Goal: Task Accomplishment & Management: Manage account settings

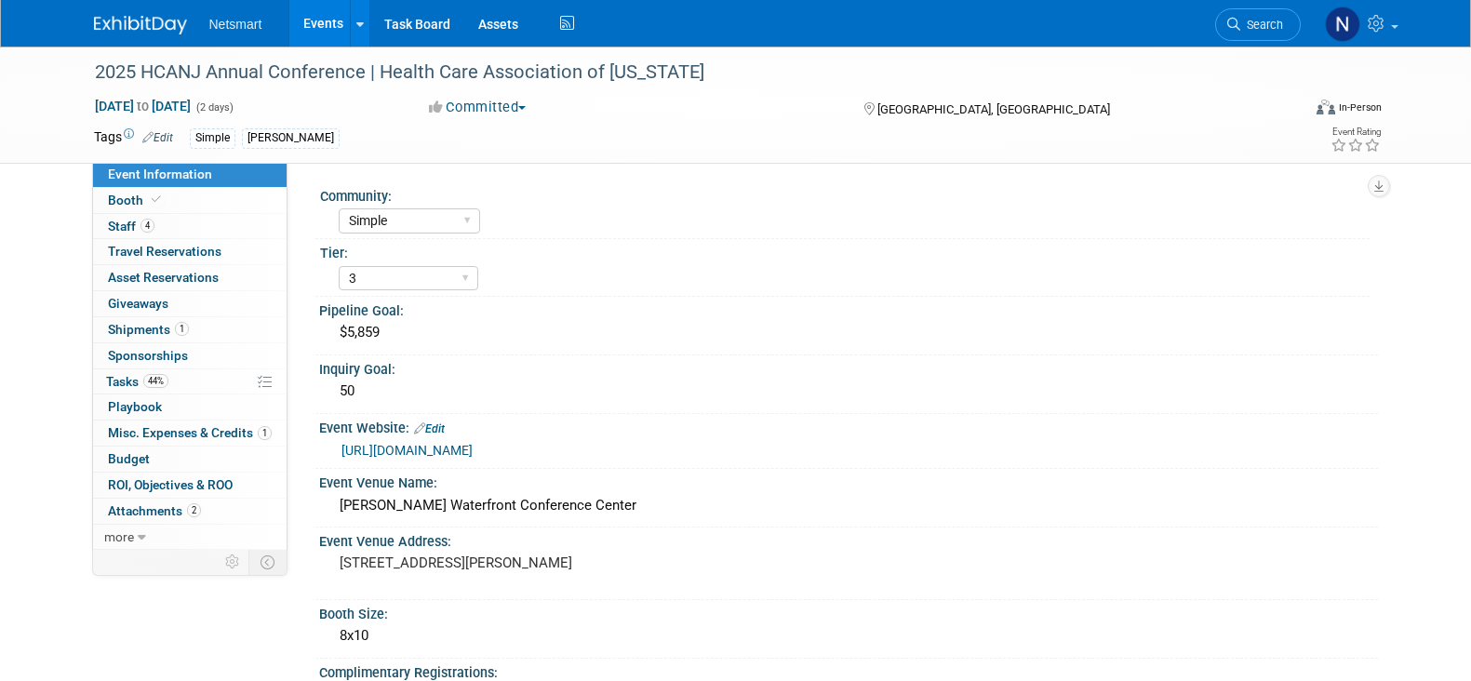
select select "Simple"
select select "3"
select select "No"
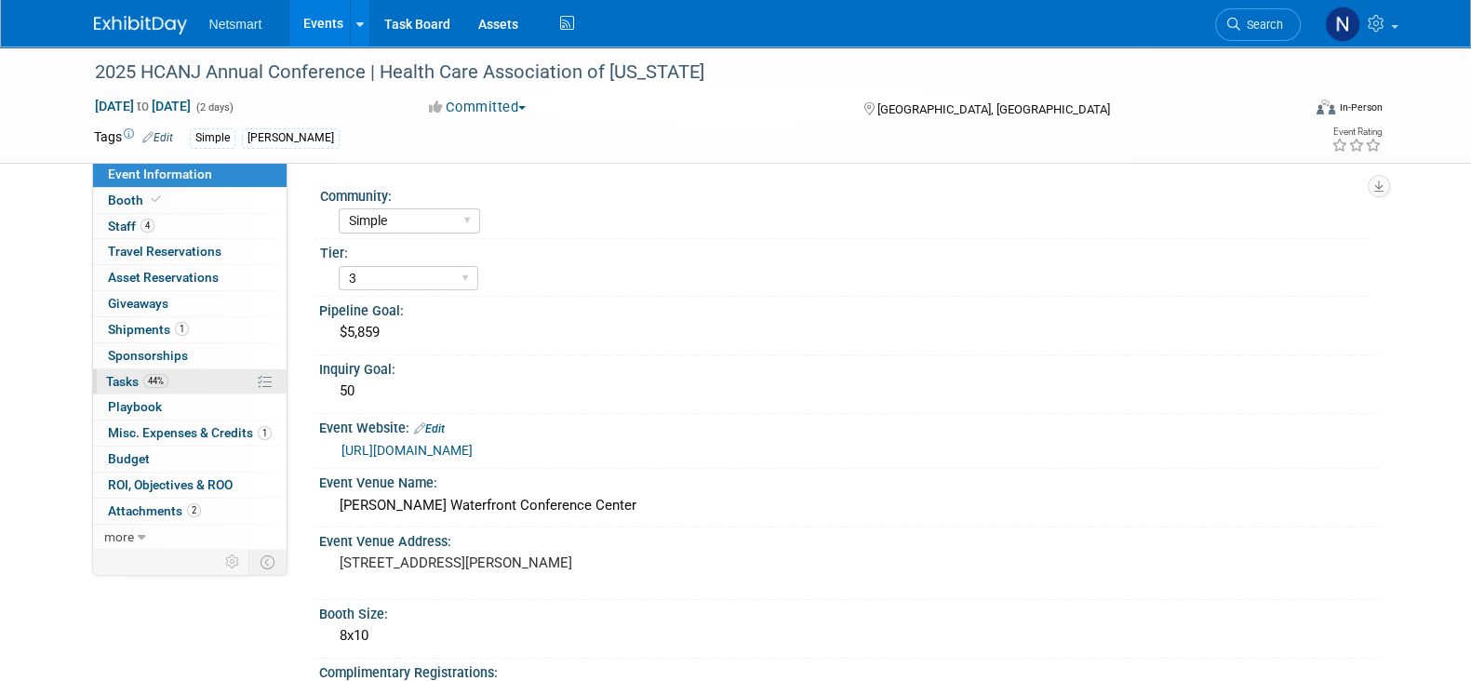
click at [157, 383] on span "44%" at bounding box center [155, 381] width 25 height 14
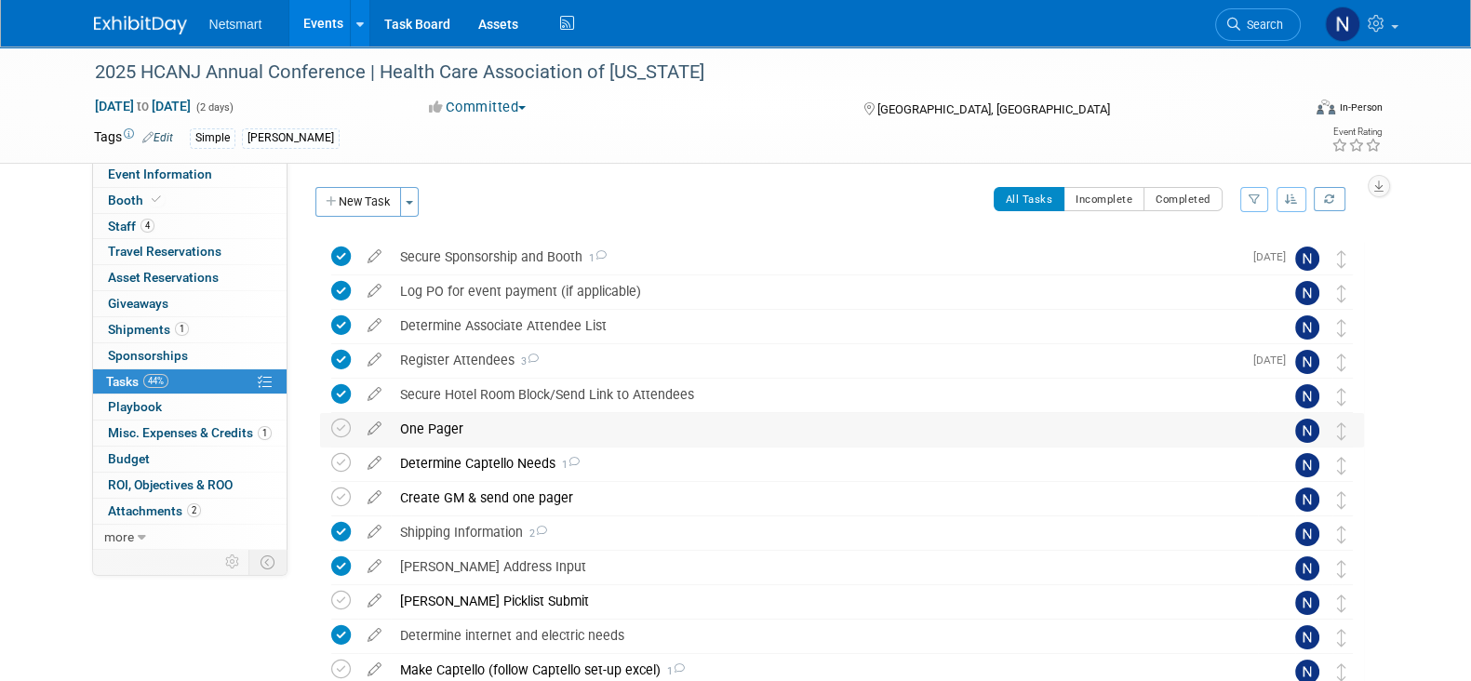
scroll to position [220, 0]
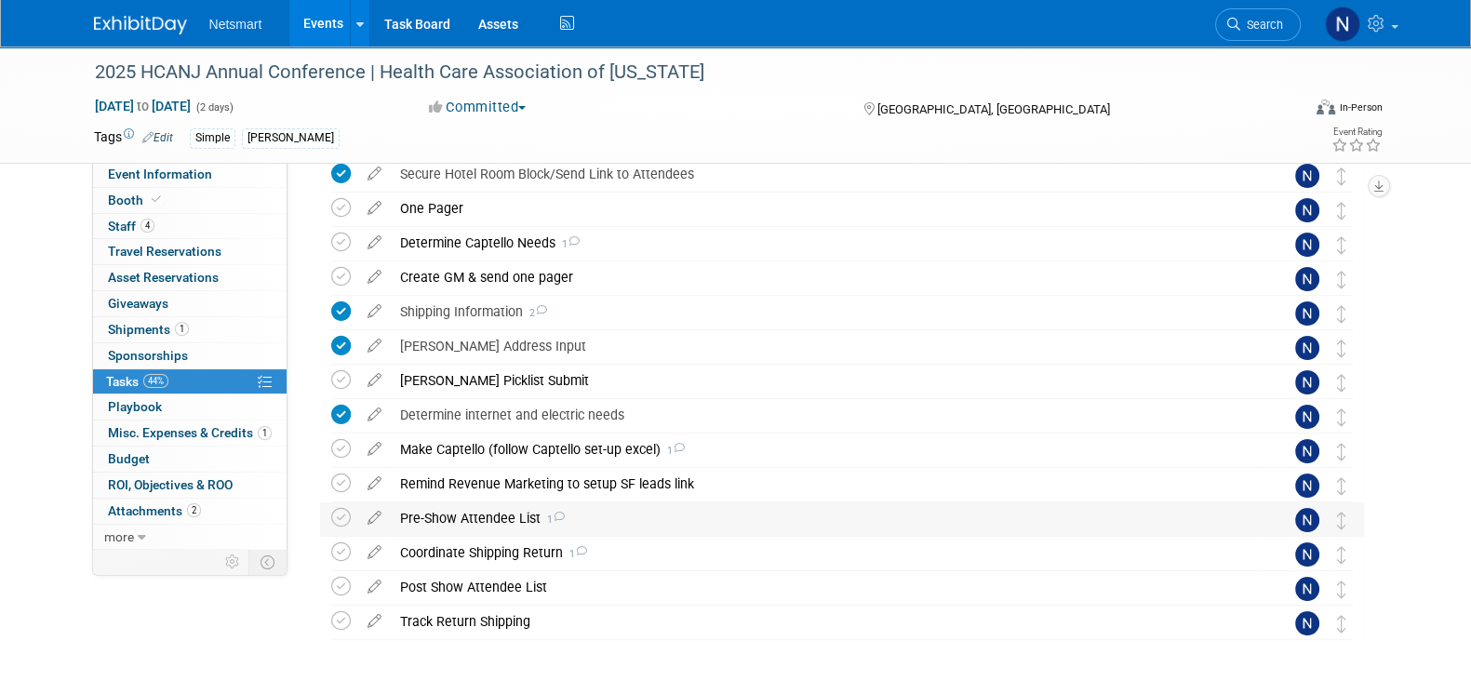
click at [459, 513] on div "Pre-Show Attendee List 1" at bounding box center [824, 518] width 867 height 32
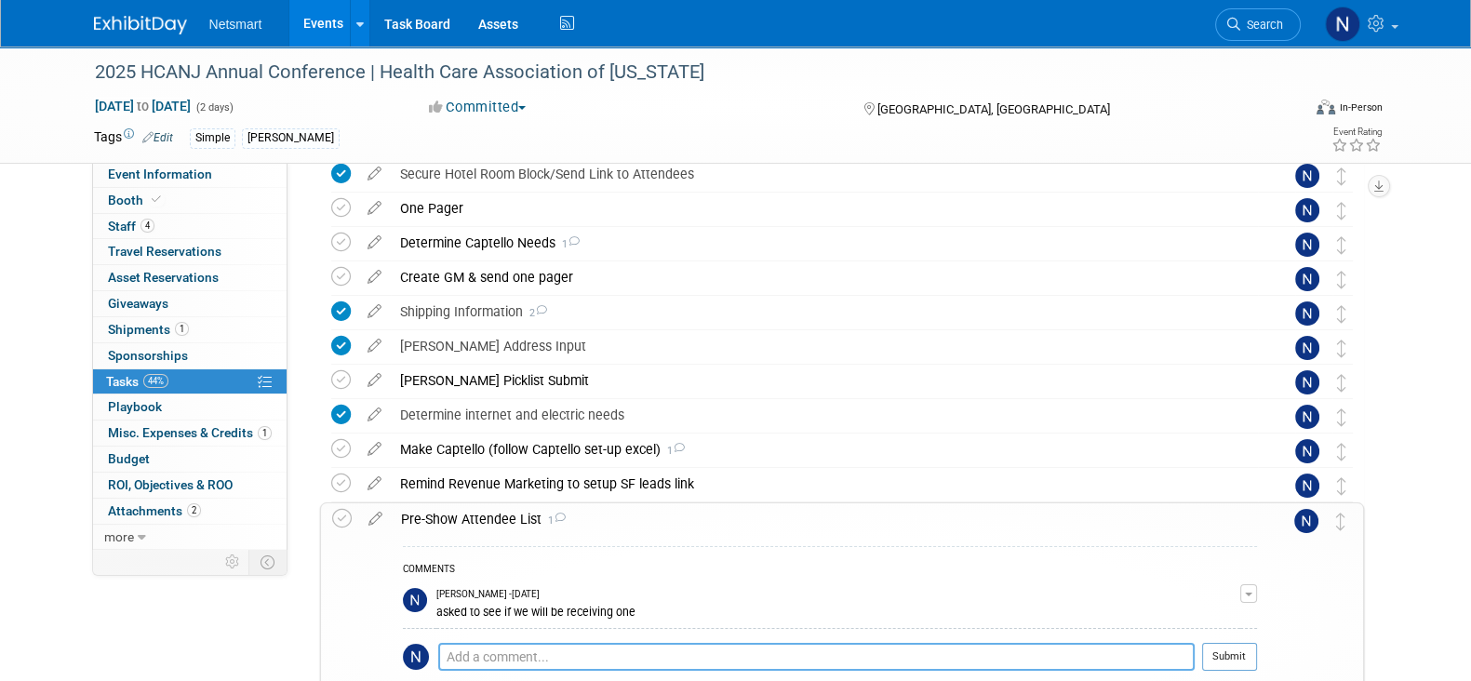
click at [542, 657] on textarea at bounding box center [816, 657] width 756 height 28
click at [572, 647] on textarea at bounding box center [816, 657] width 756 height 28
type textarea "s"
type textarea "yes and will include emails. setting reminder for mid week"
click at [1226, 658] on button "Submit" at bounding box center [1229, 657] width 55 height 28
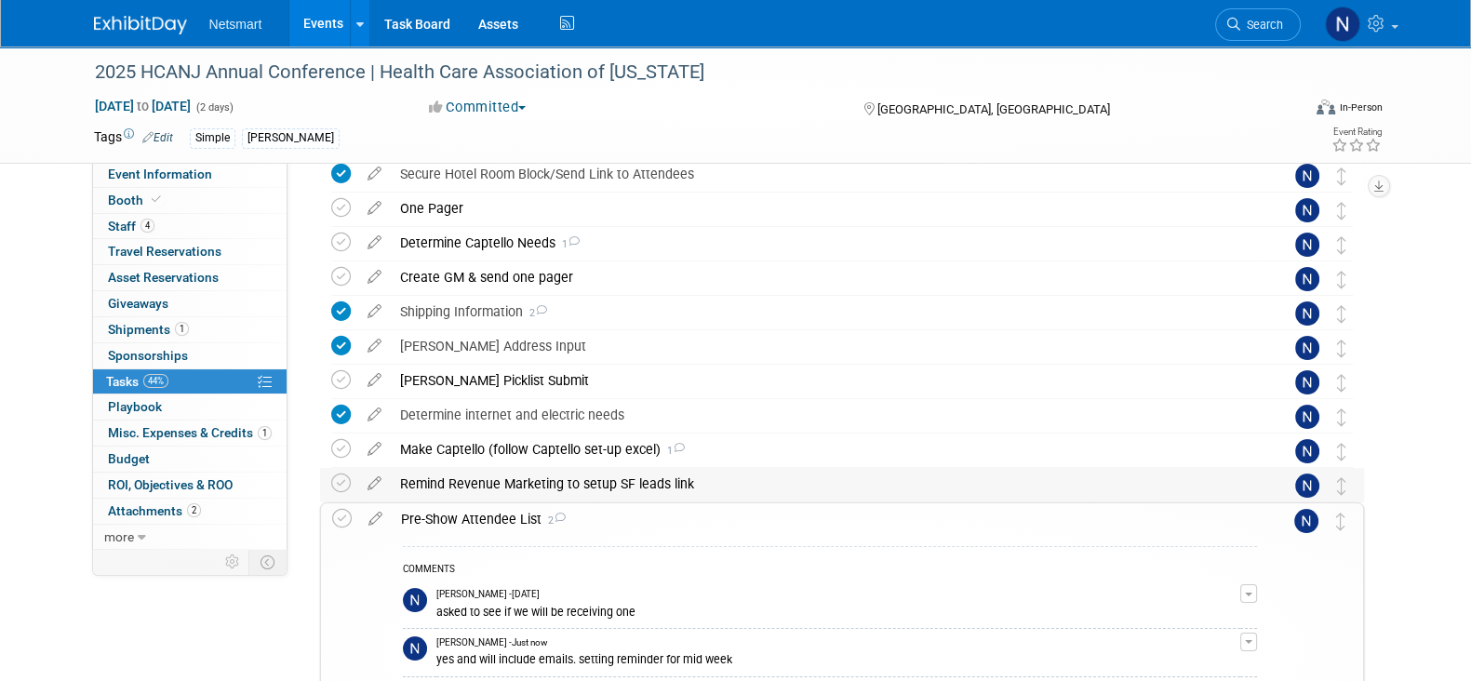
scroll to position [327, 0]
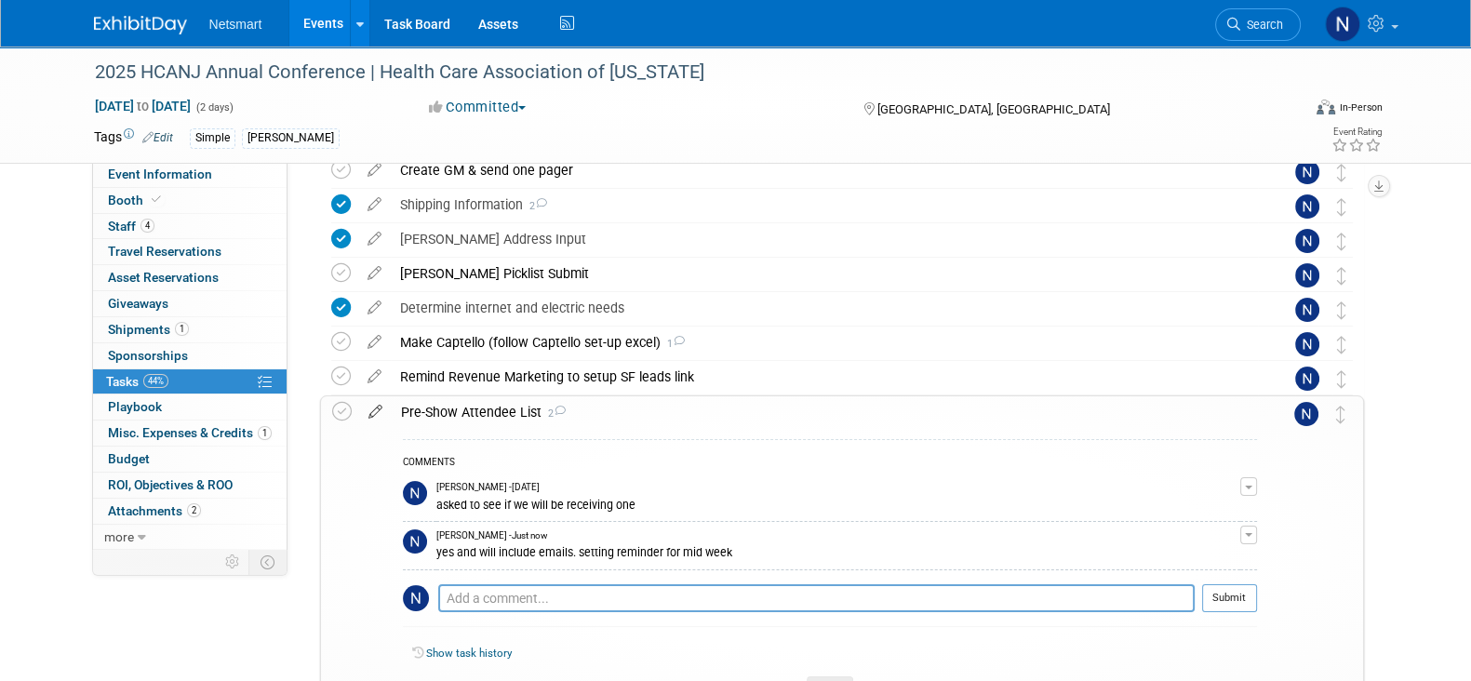
click at [375, 406] on icon at bounding box center [375, 407] width 33 height 23
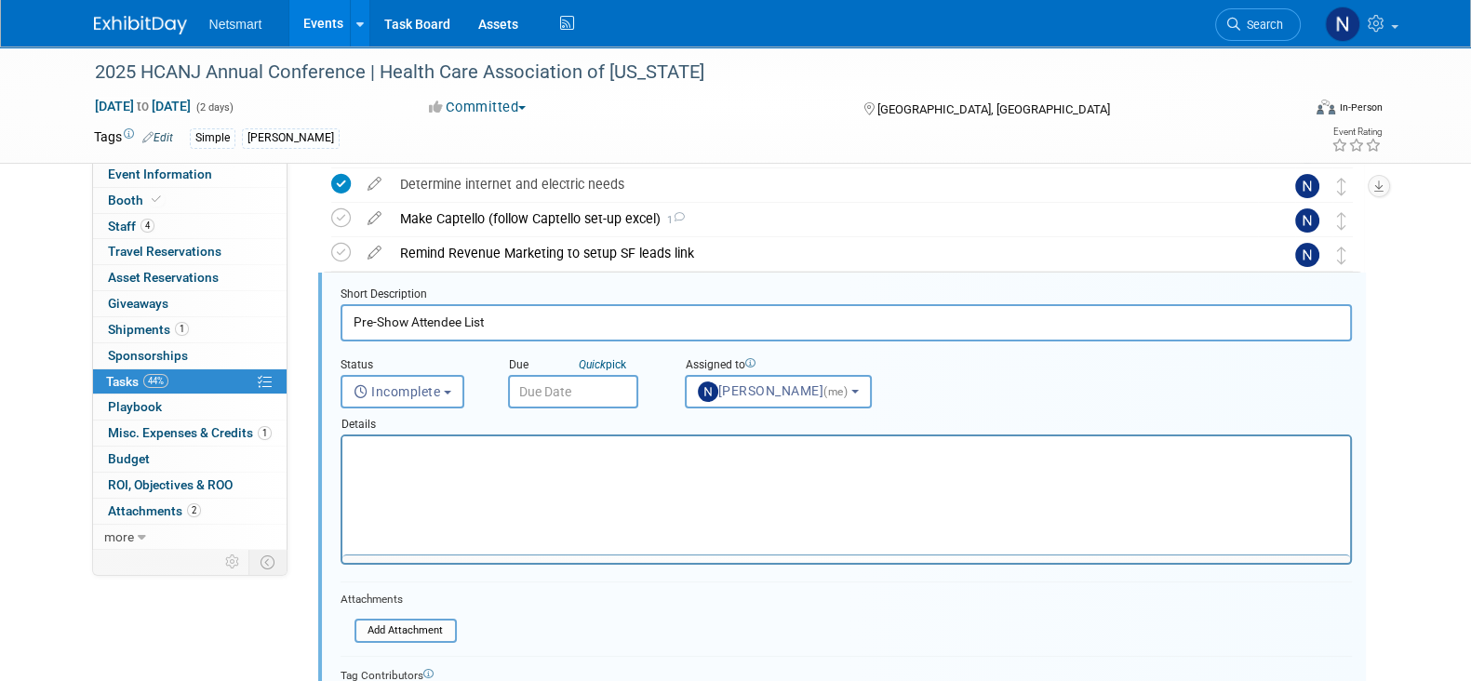
scroll to position [0, 0]
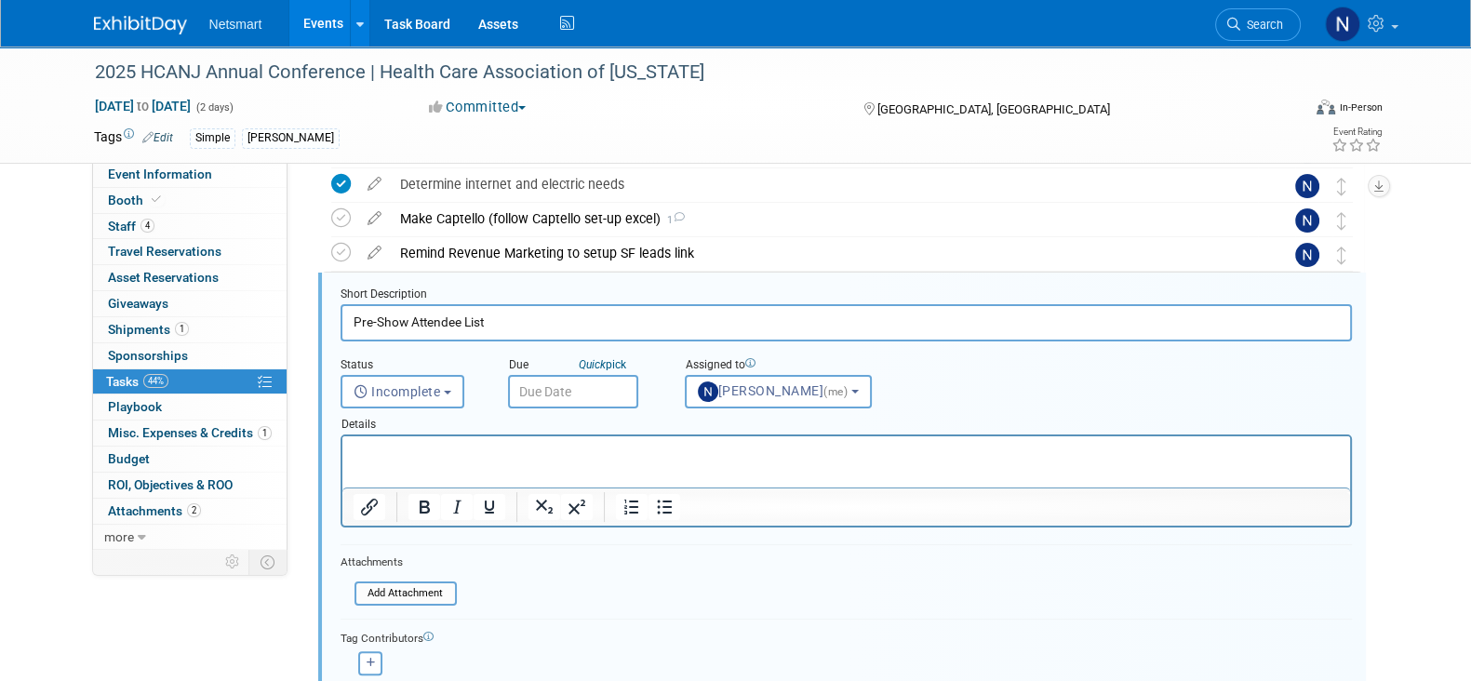
click at [553, 397] on input "text" at bounding box center [573, 391] width 130 height 33
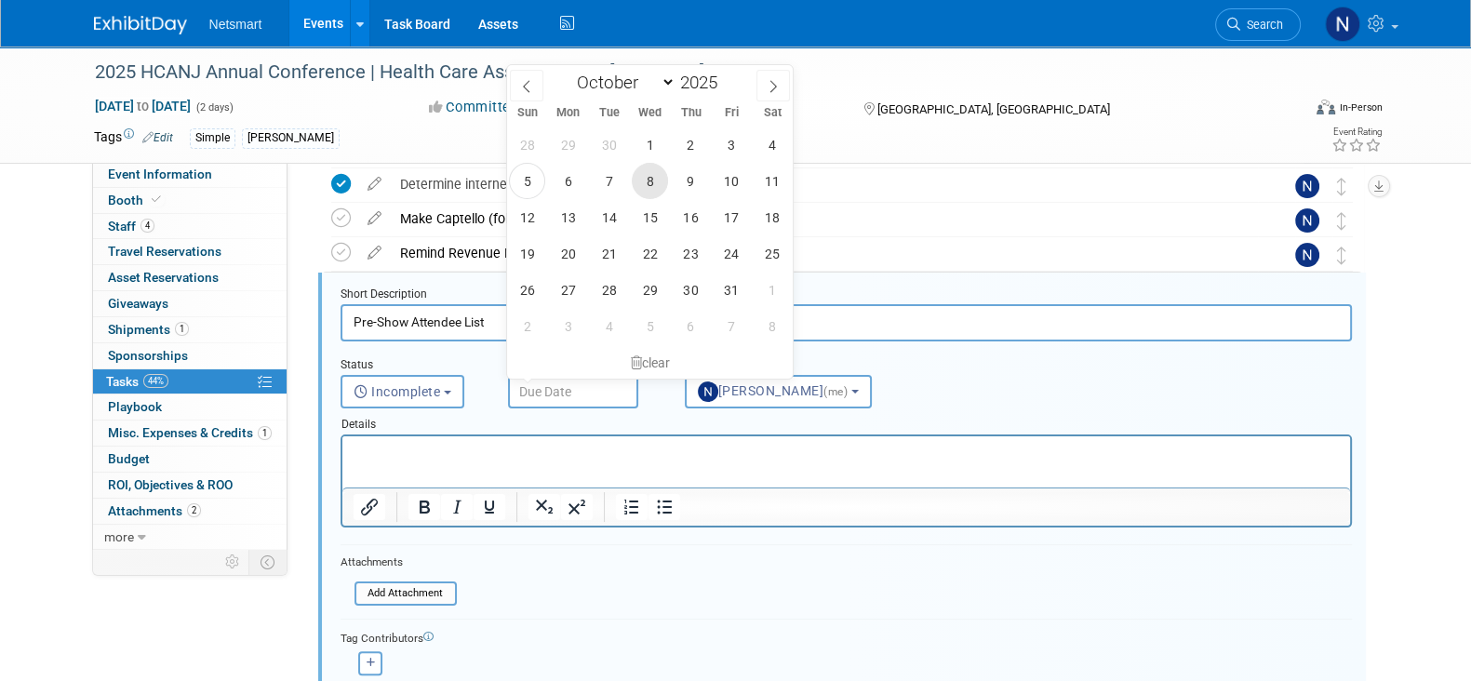
click at [651, 174] on span "8" at bounding box center [650, 181] width 36 height 36
type input "[DATE]"
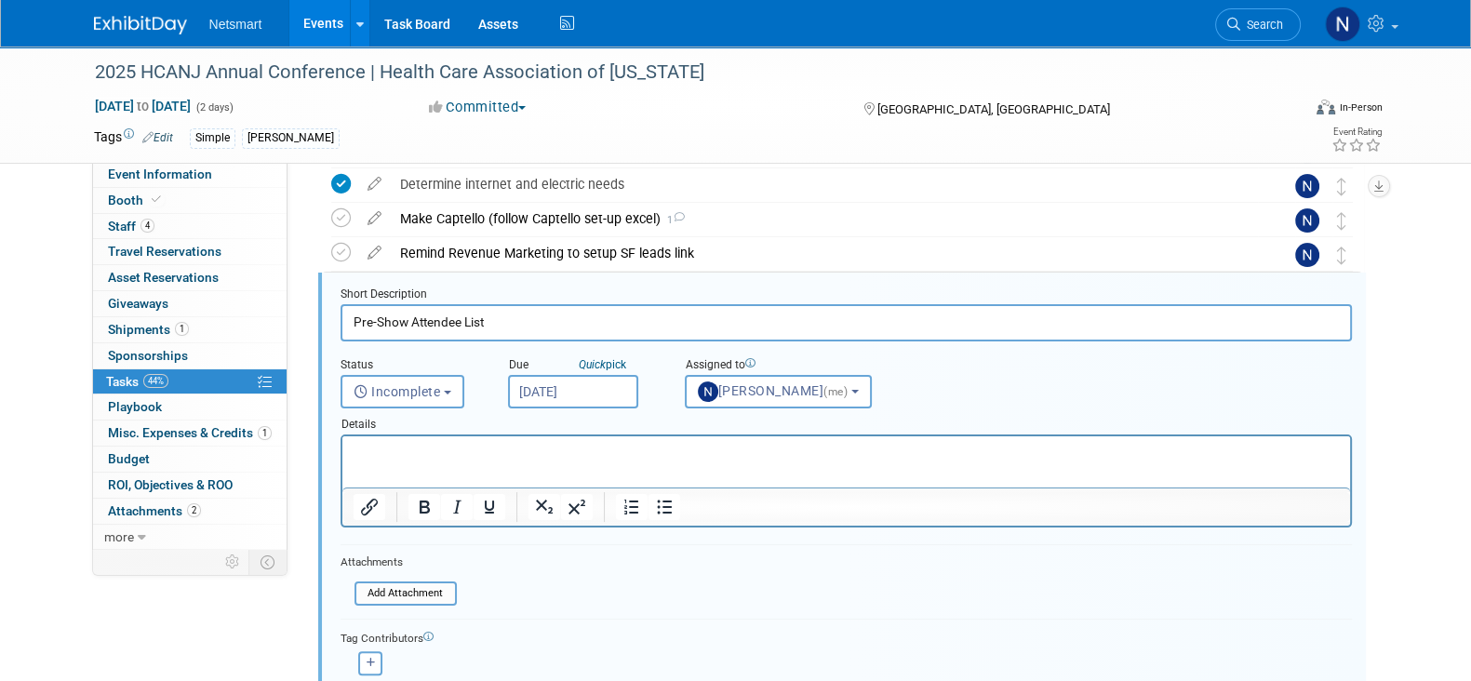
scroll to position [674, 0]
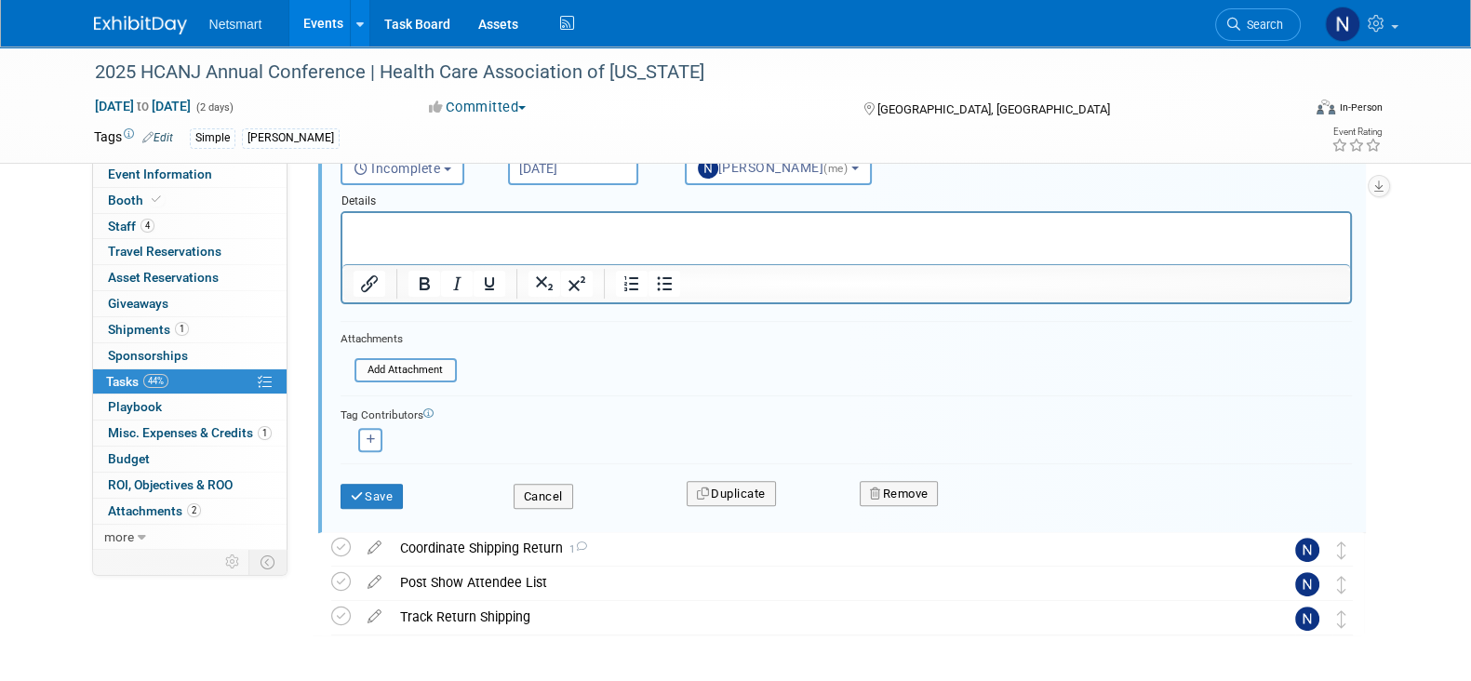
click at [374, 477] on div "Save" at bounding box center [412, 491] width 173 height 38
click at [359, 490] on icon "submit" at bounding box center [358, 496] width 15 height 12
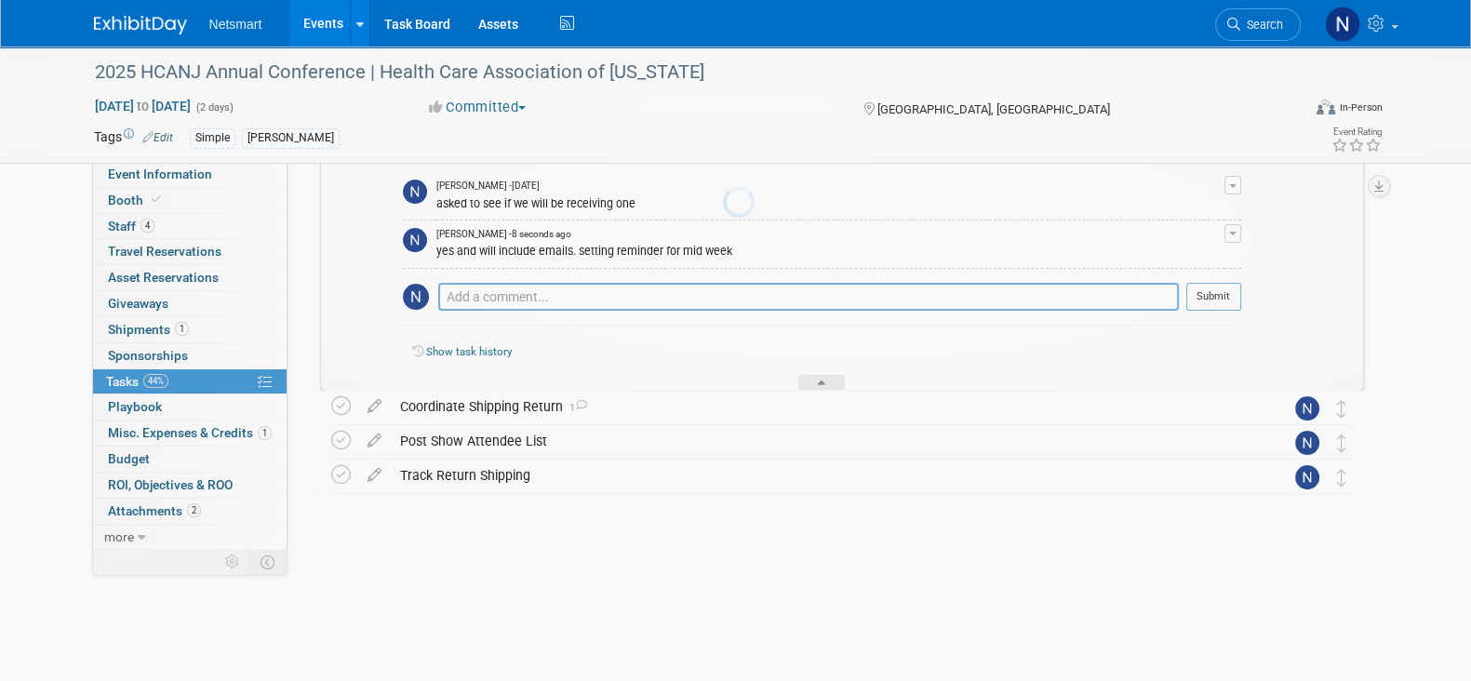
scroll to position [554, 0]
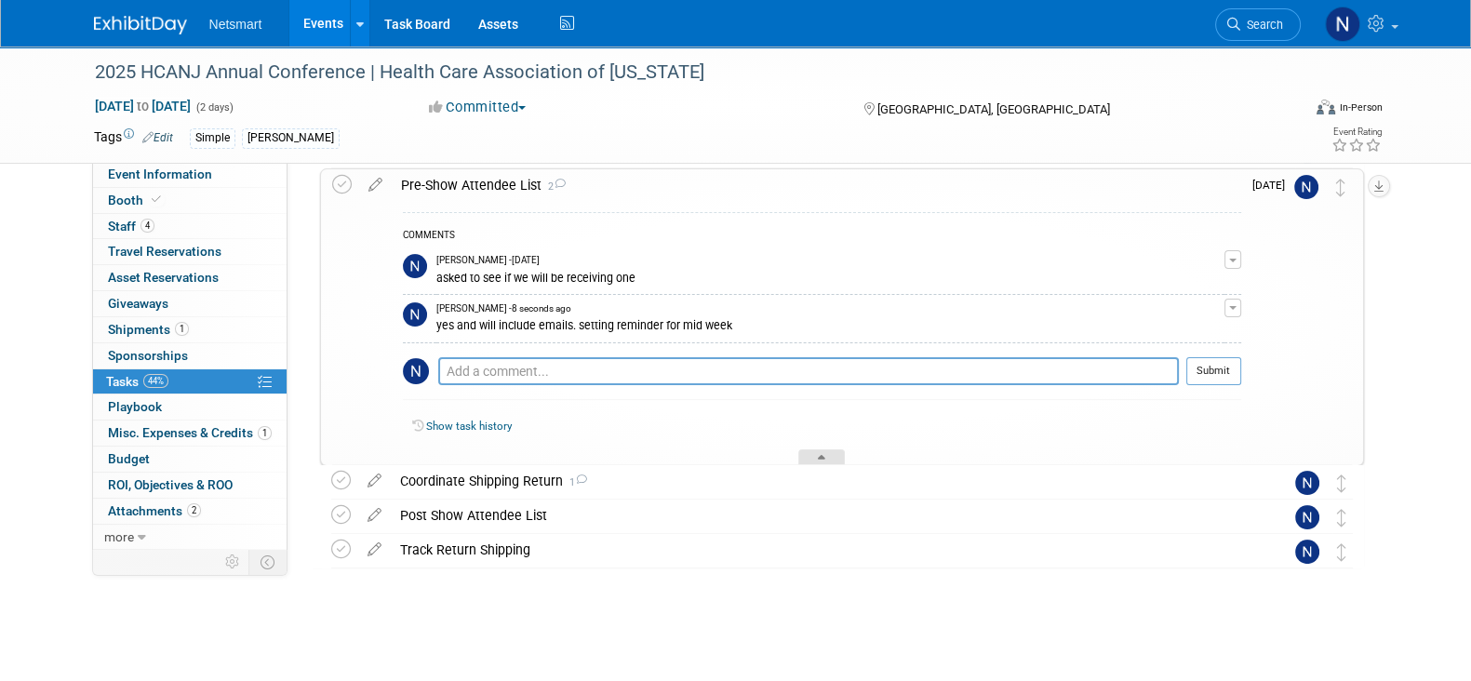
click at [834, 449] on div at bounding box center [821, 457] width 47 height 16
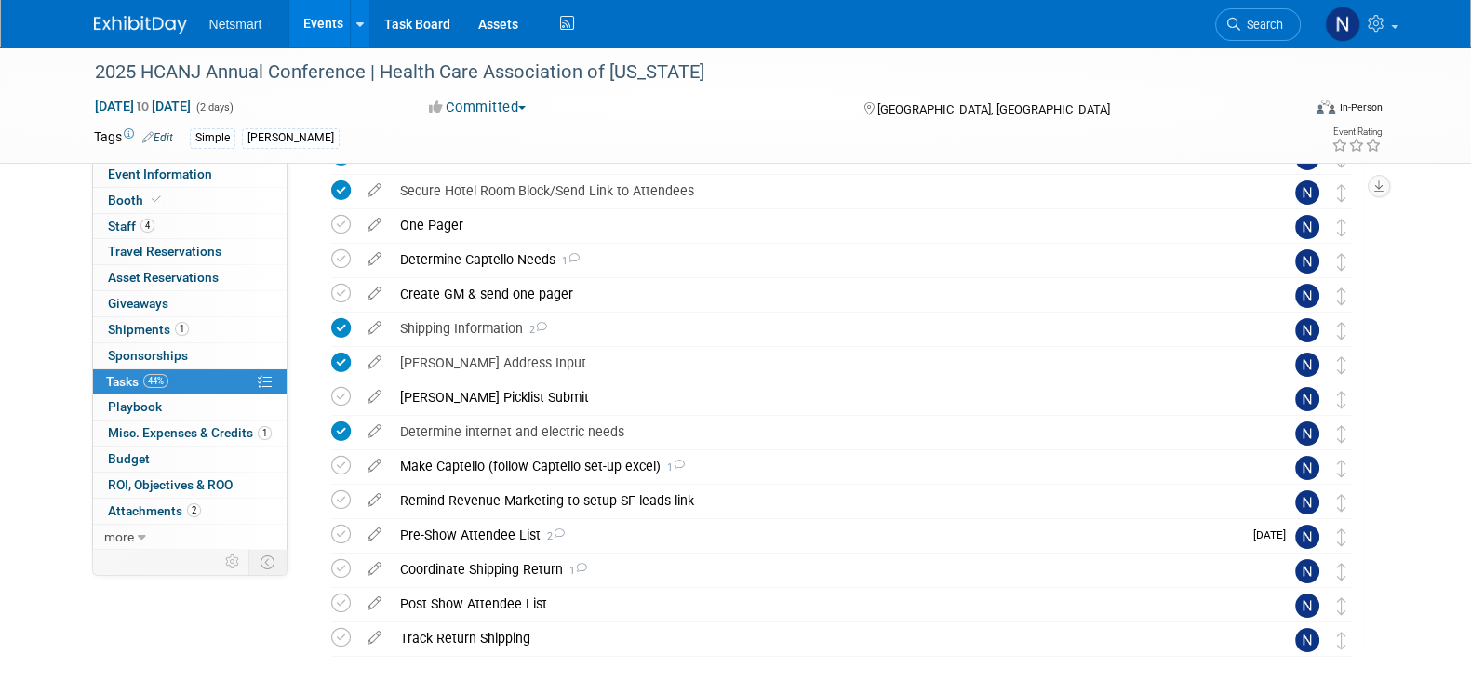
scroll to position [0, 0]
